Goal: Information Seeking & Learning: Learn about a topic

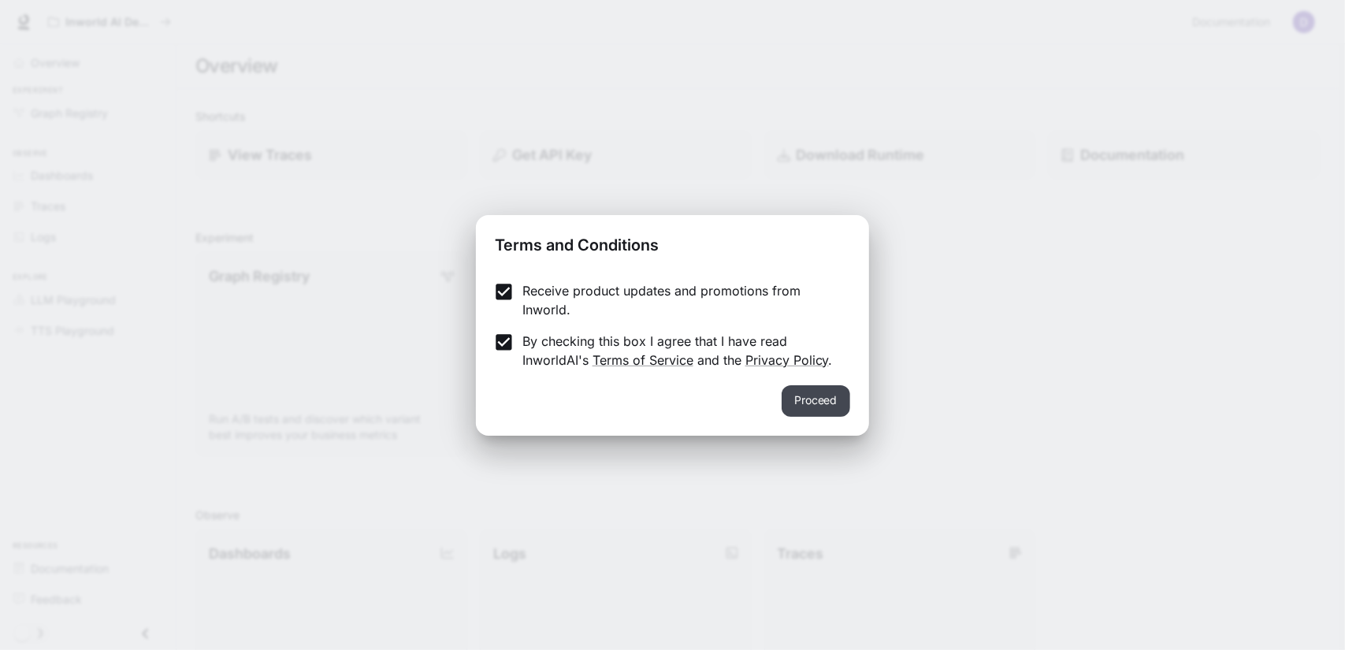
click at [808, 399] on button "Proceed" at bounding box center [816, 401] width 69 height 32
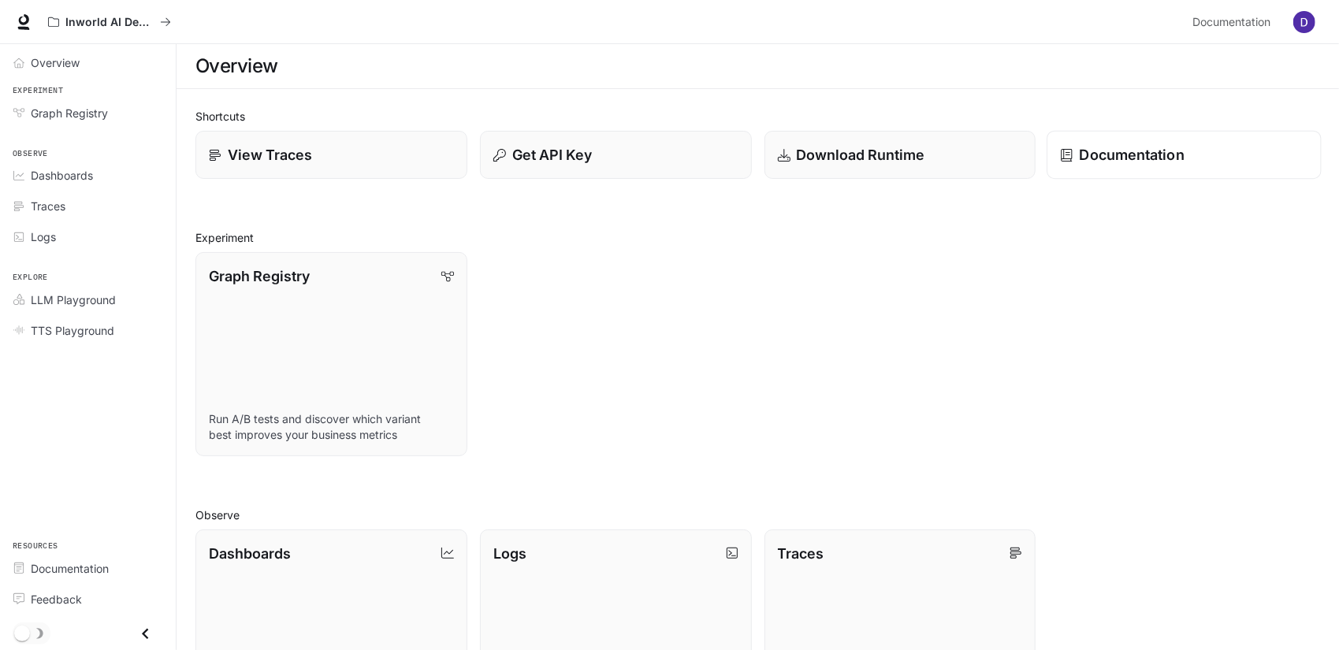
click at [1113, 161] on p "Documentation" at bounding box center [1131, 154] width 105 height 21
